Goal: Book appointment/travel/reservation

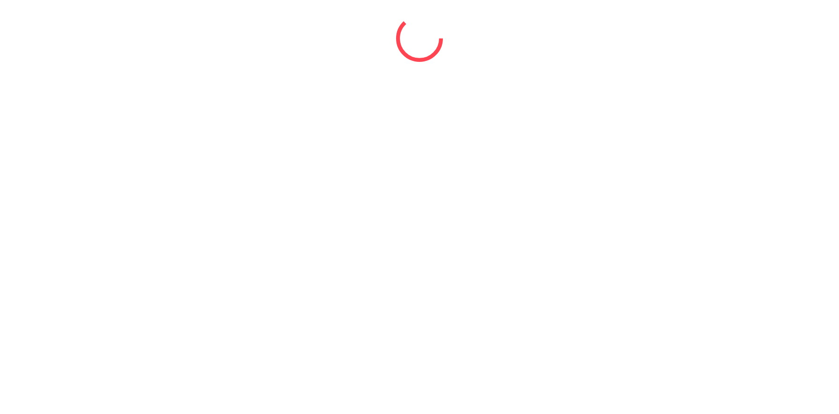
select select "*"
select select "****"
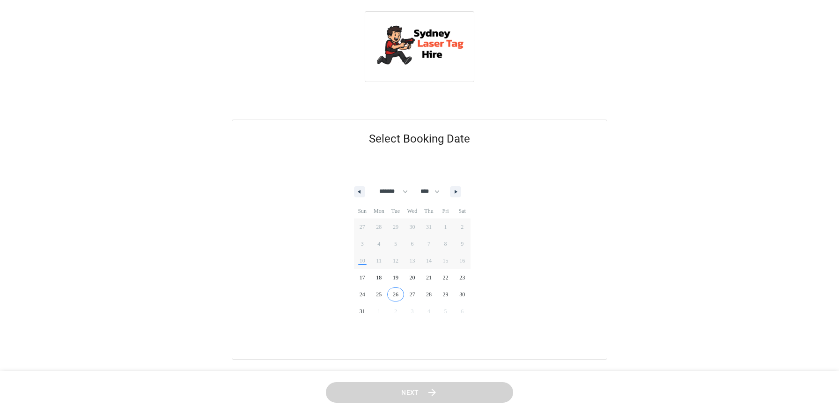
click at [400, 290] on span "26" at bounding box center [395, 294] width 17 height 12
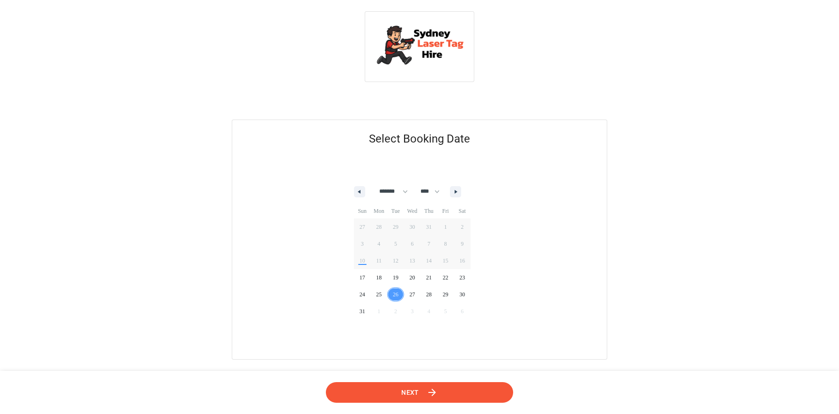
click at [407, 394] on span "Next" at bounding box center [410, 392] width 18 height 12
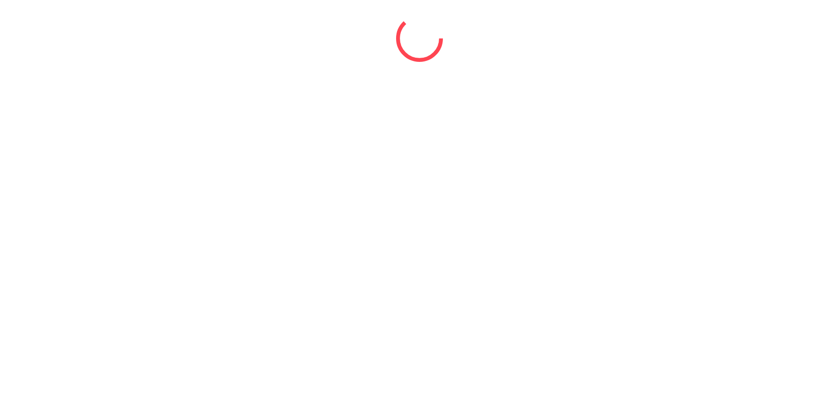
select select "*"
select select "****"
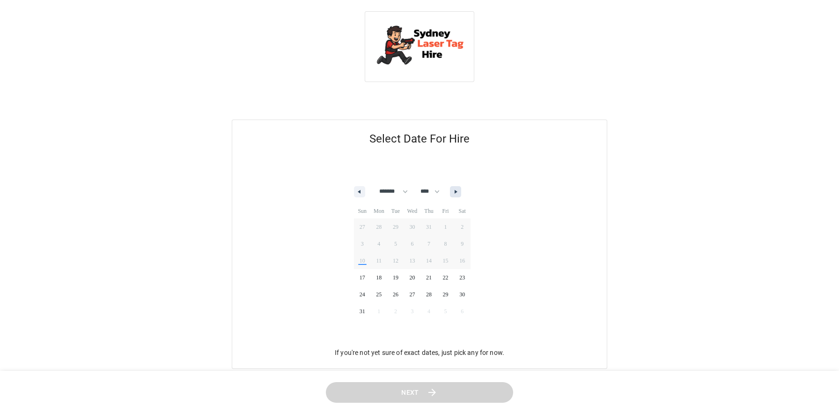
click at [461, 194] on button "button" at bounding box center [455, 191] width 11 height 11
select select "*"
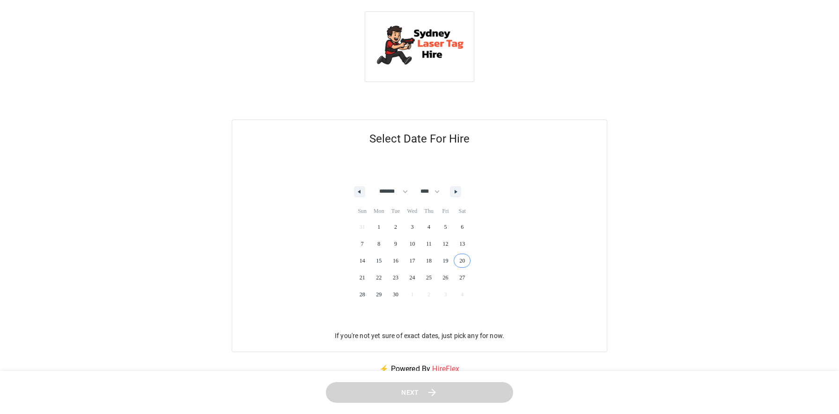
click at [471, 260] on span "20" at bounding box center [462, 260] width 17 height 12
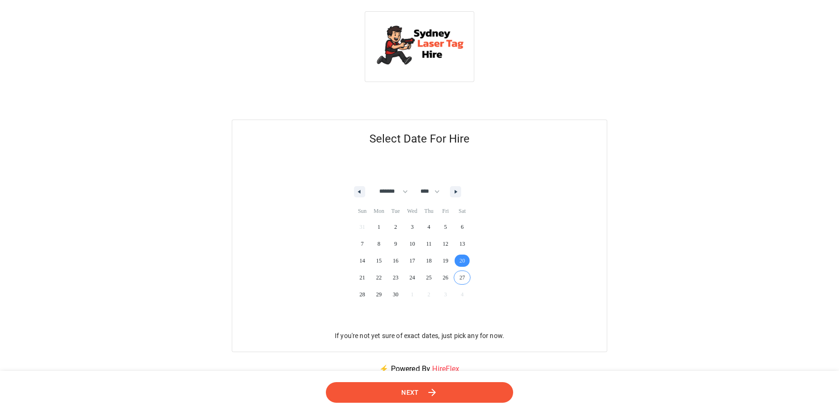
click at [417, 390] on span "Next" at bounding box center [410, 392] width 18 height 12
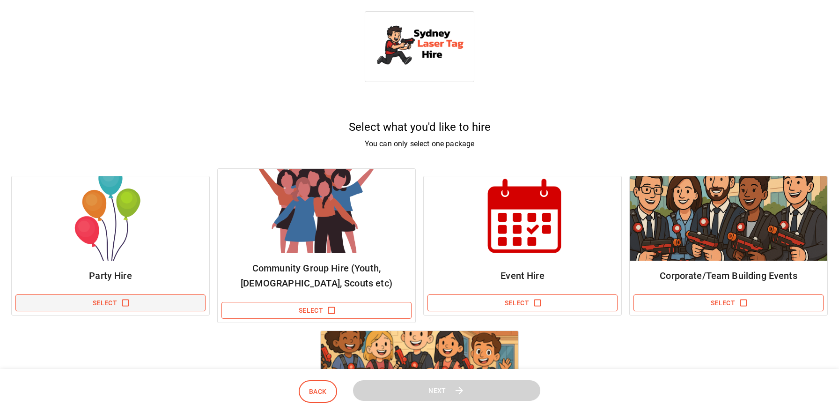
click at [168, 304] on button "Select" at bounding box center [110, 302] width 190 height 17
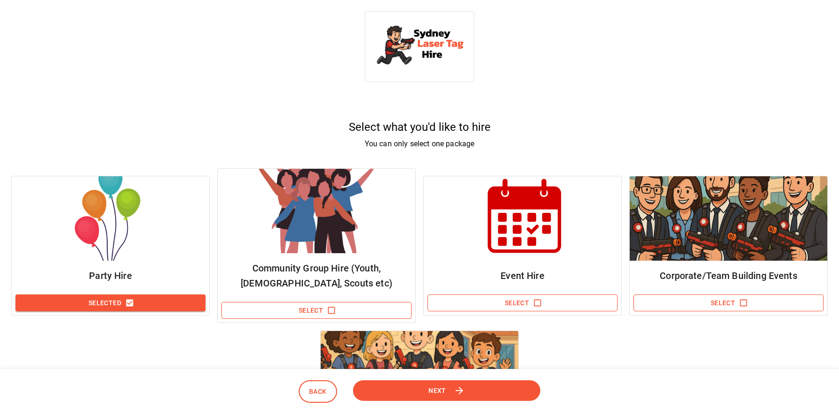
click at [436, 382] on button "Next" at bounding box center [446, 390] width 187 height 21
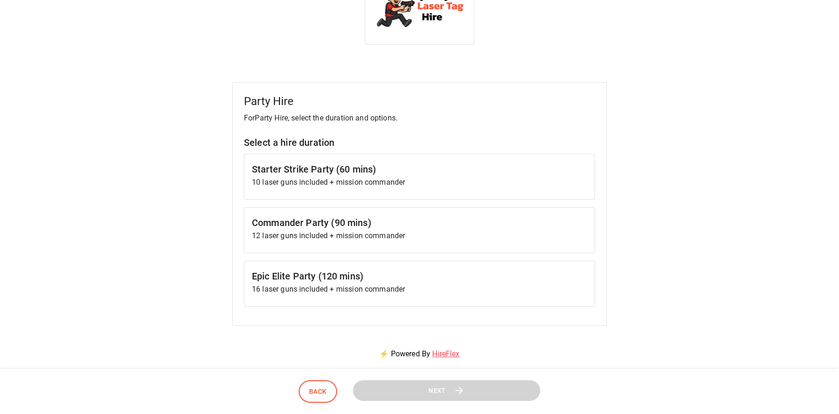
scroll to position [79, 0]
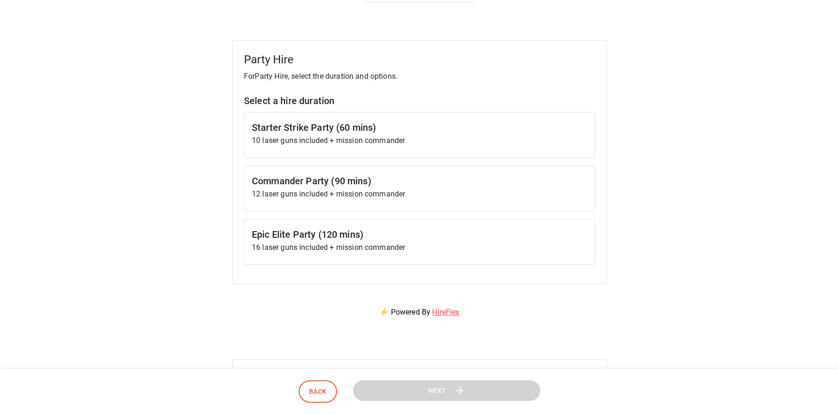
click at [333, 226] on div "Epic Elite Party (120 mins) 16 laser guns included + mission commander" at bounding box center [419, 242] width 351 height 46
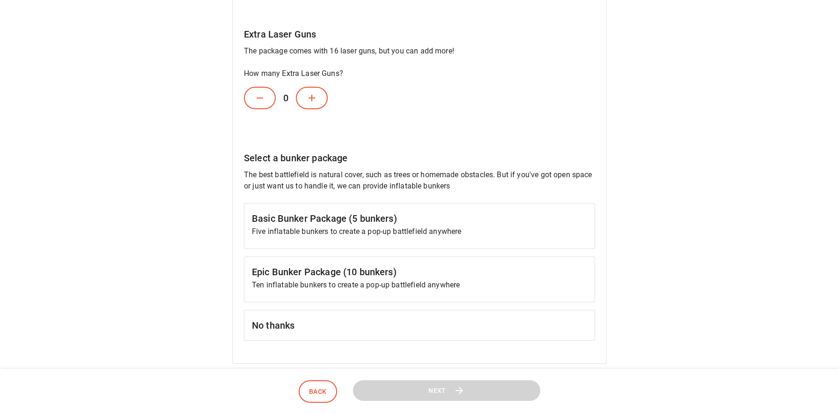
scroll to position [381, 0]
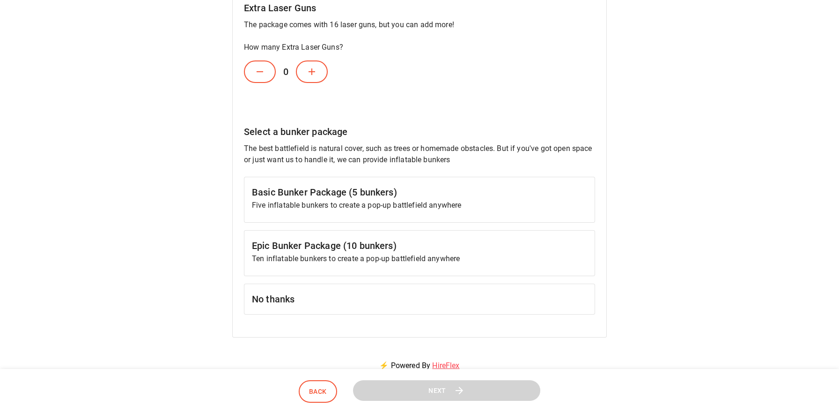
click at [354, 263] on p "Ten inflatable bunkers to create a pop-up battlefield anywhere" at bounding box center [419, 258] width 335 height 11
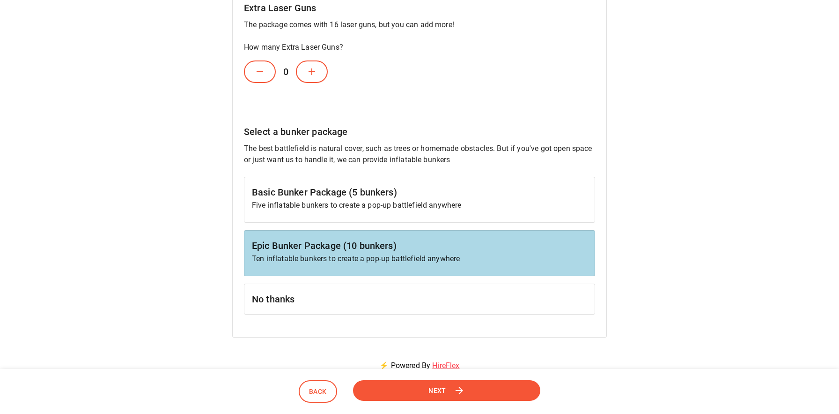
click at [415, 389] on button "Next" at bounding box center [446, 390] width 187 height 21
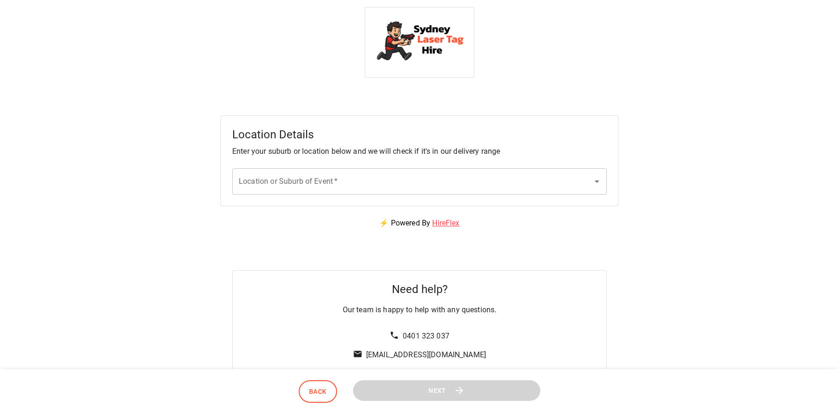
scroll to position [0, 0]
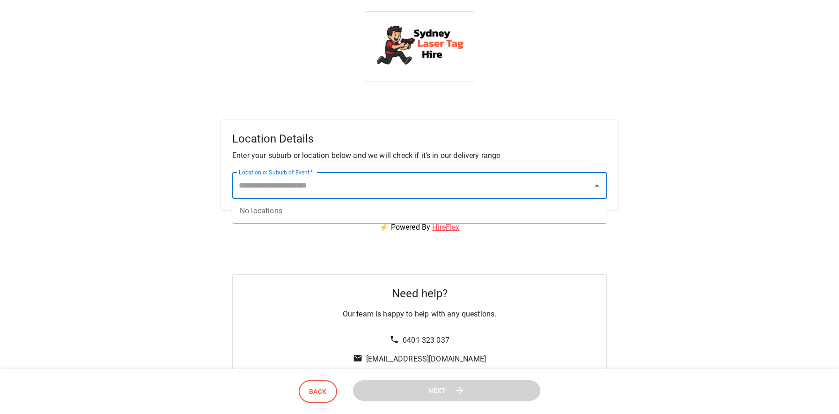
click at [333, 185] on input "Location or Suburb of Event   *" at bounding box center [413, 186] width 352 height 18
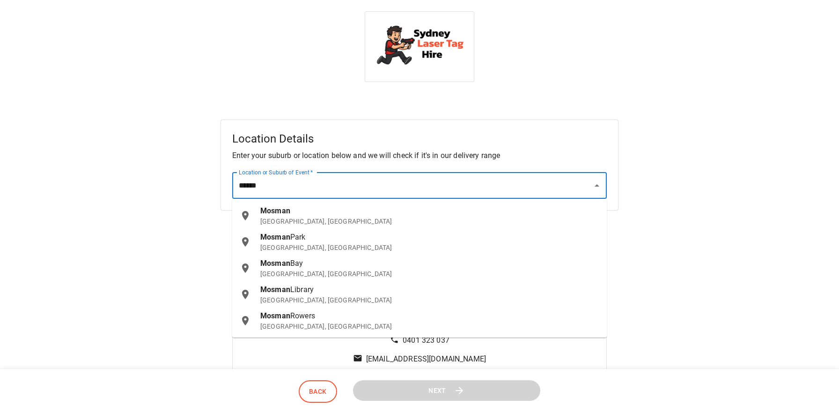
click at [312, 220] on p "NSW, Australia" at bounding box center [429, 220] width 339 height 9
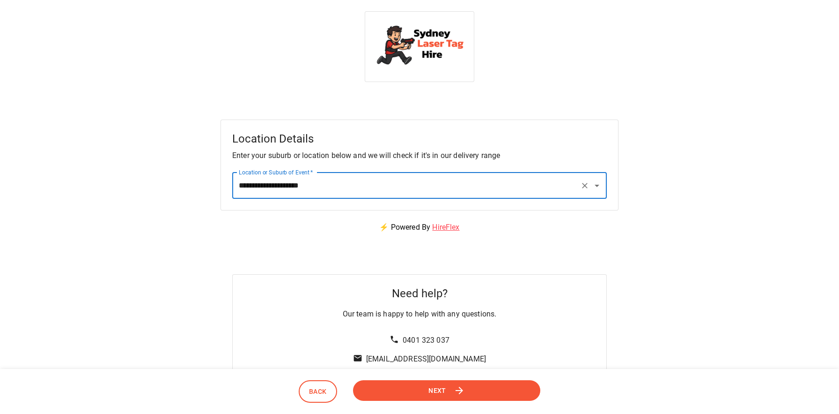
type input "**********"
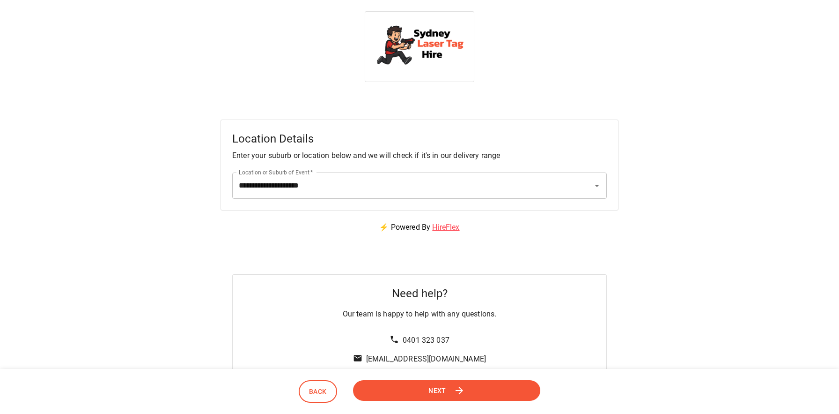
click at [463, 389] on icon at bounding box center [459, 390] width 11 height 11
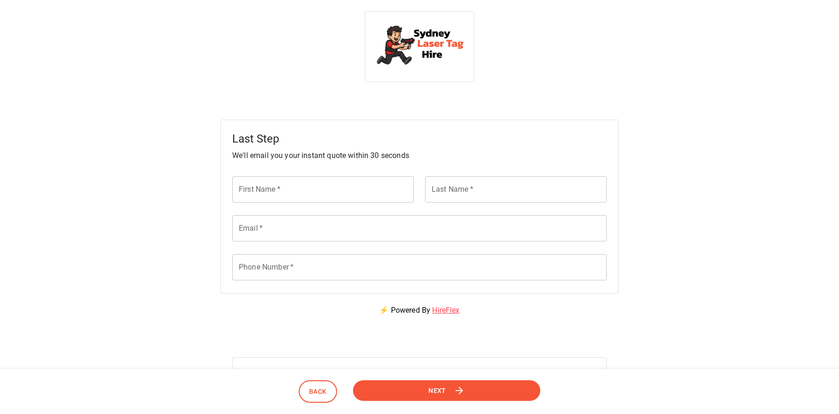
click at [463, 389] on icon at bounding box center [459, 390] width 11 height 11
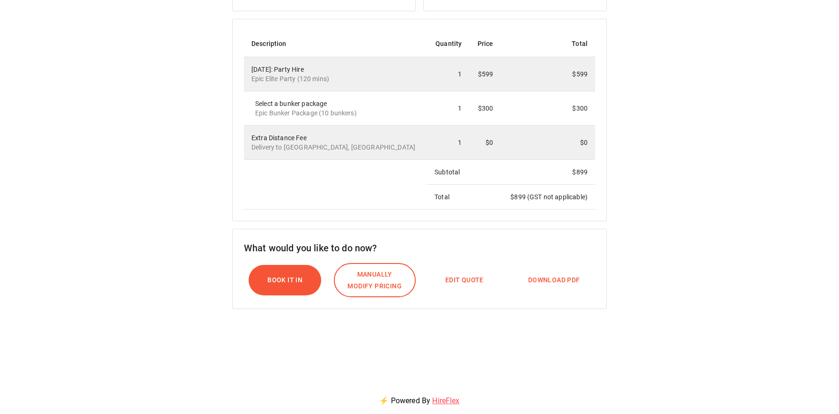
scroll to position [256, 0]
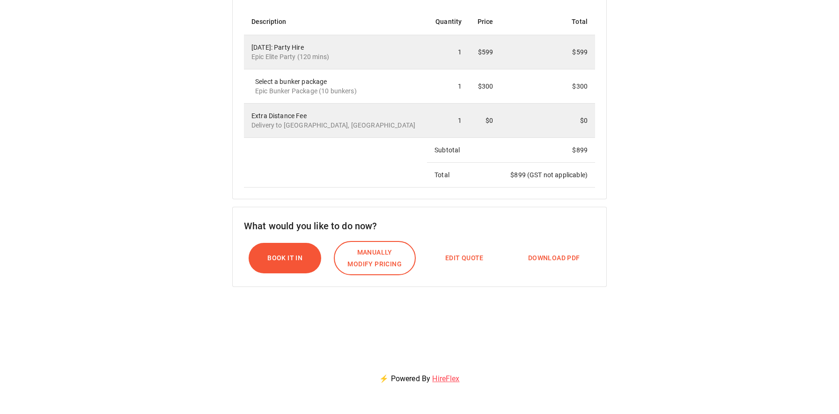
click at [309, 260] on button "Book it In" at bounding box center [285, 258] width 73 height 30
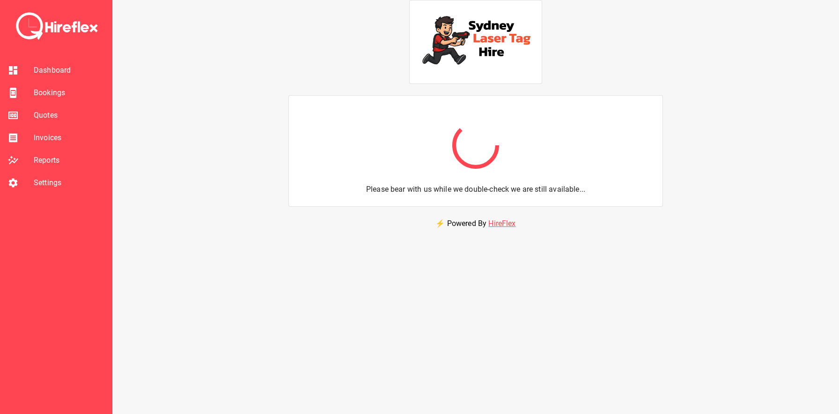
scroll to position [23, 0]
